Goal: Task Accomplishment & Management: Manage account settings

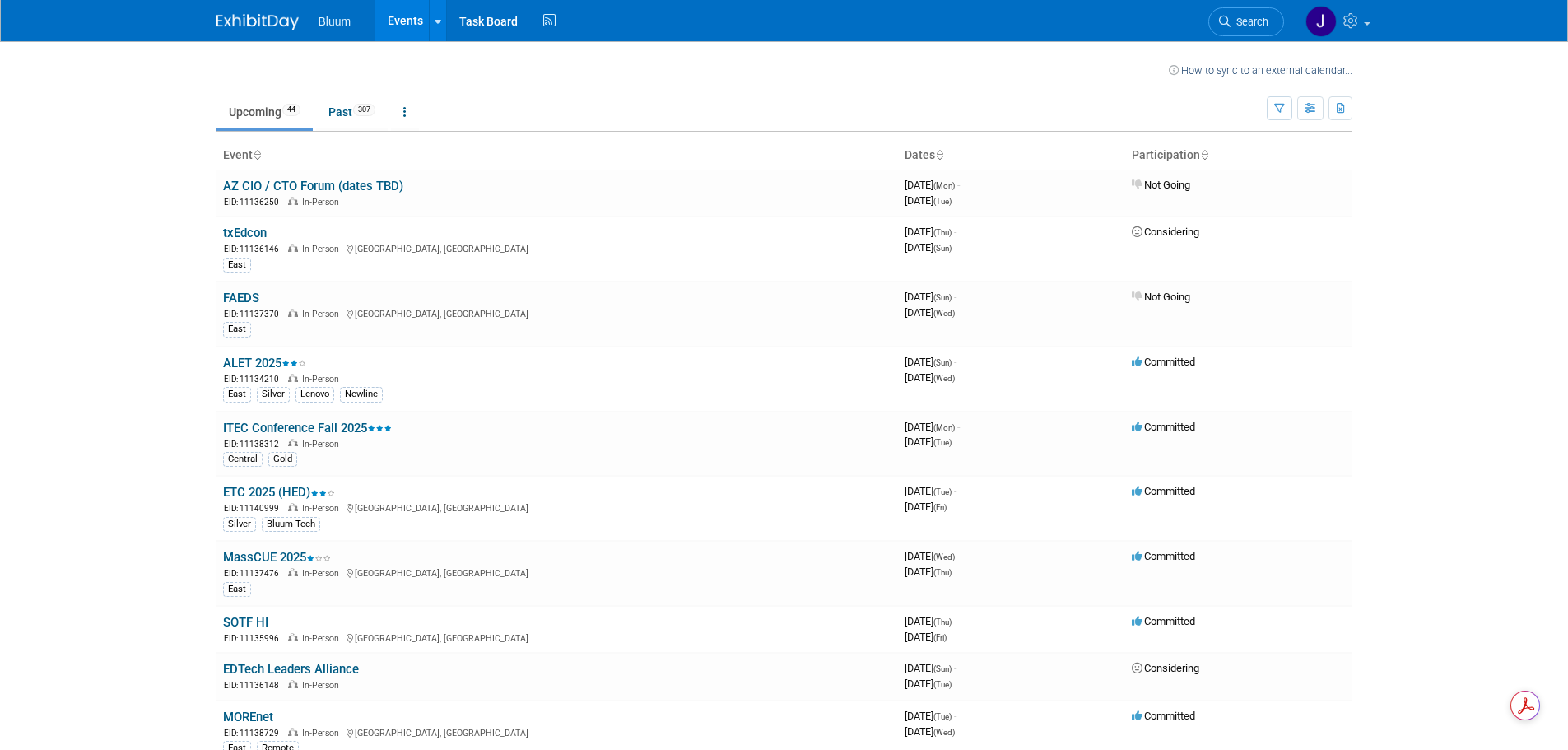
click at [1266, 70] on link "How to sync to an external calendar..." at bounding box center [1260, 70] width 183 height 12
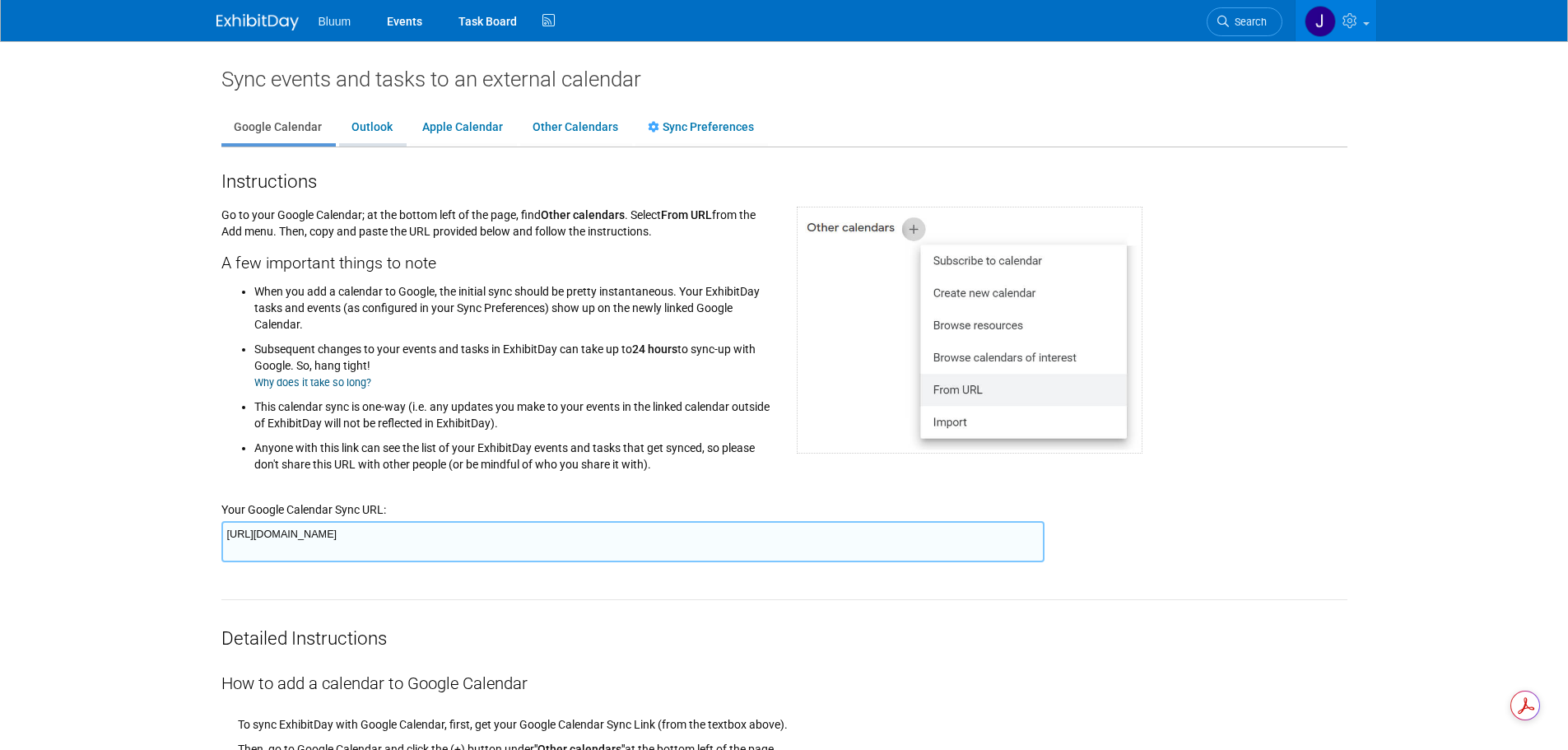
click at [377, 130] on link "Outlook" at bounding box center [372, 128] width 66 height 32
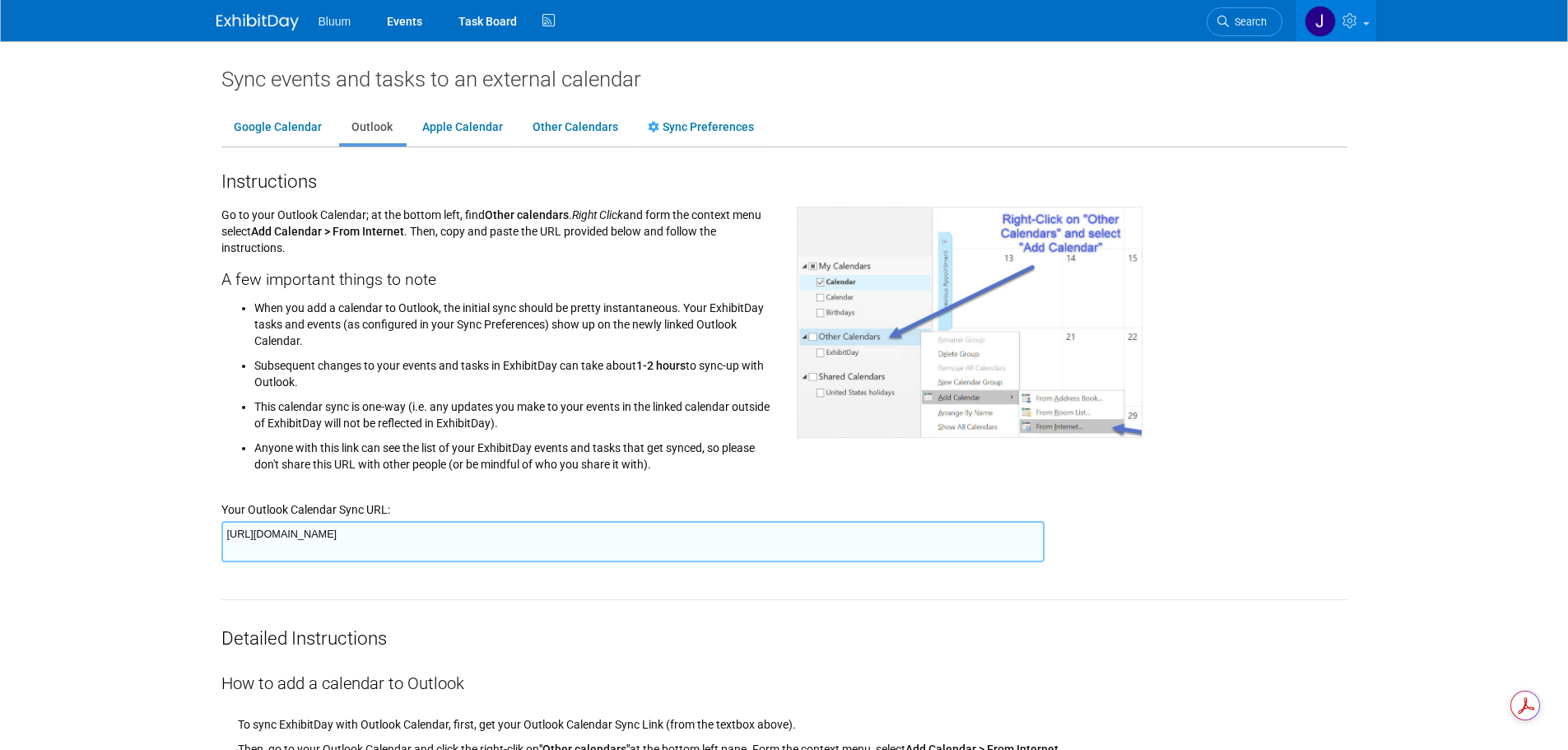
click at [405, 539] on textarea "https://www.exhibitday.com/Sync/iCal/?lt=o&uw=70709&k=34c3ce89-a15f-4993-9f9b-b…" at bounding box center [633, 542] width 823 height 41
click at [259, 24] on img at bounding box center [257, 22] width 83 height 16
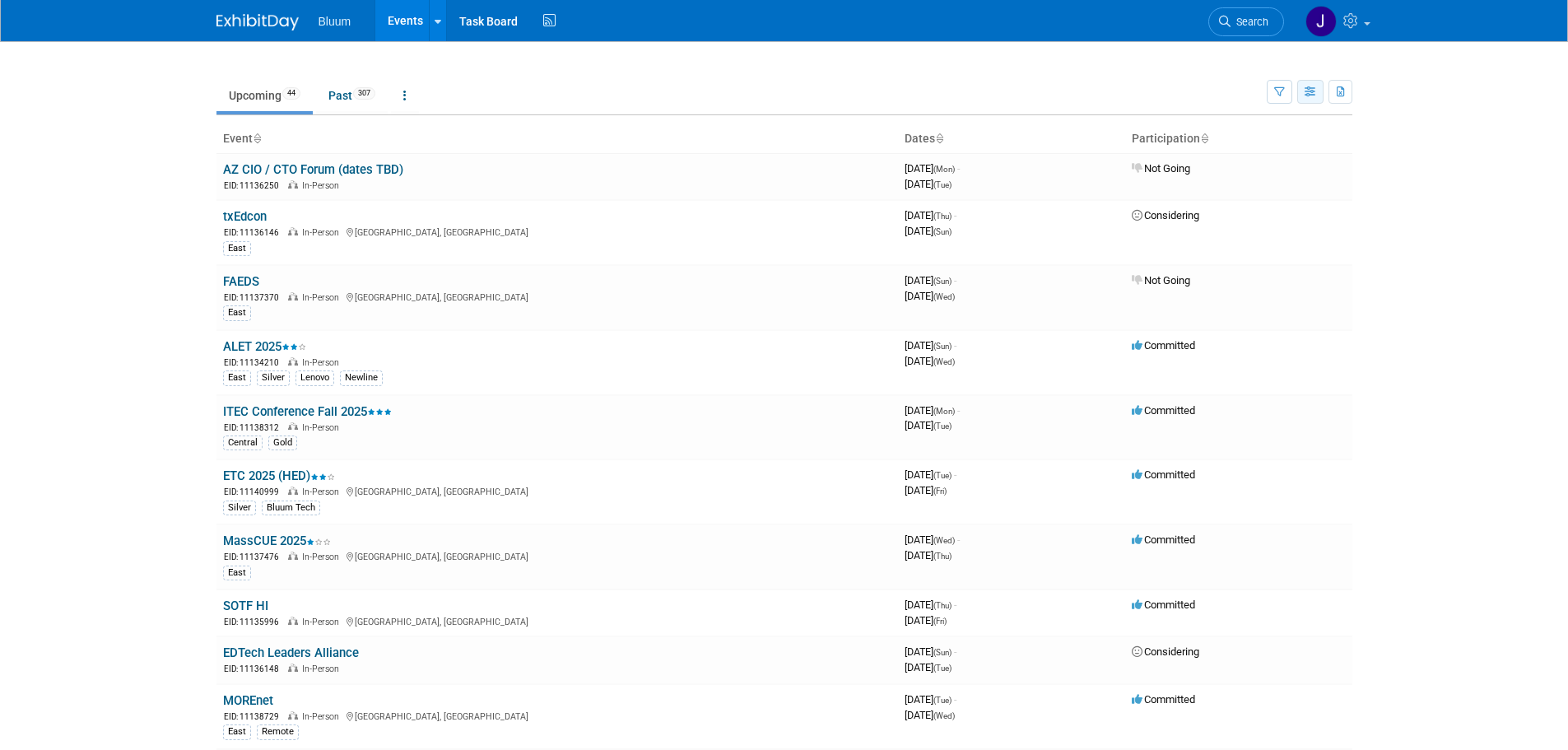
click at [1307, 90] on icon "button" at bounding box center [1311, 92] width 12 height 11
click at [1282, 92] on icon "button" at bounding box center [1279, 92] width 11 height 11
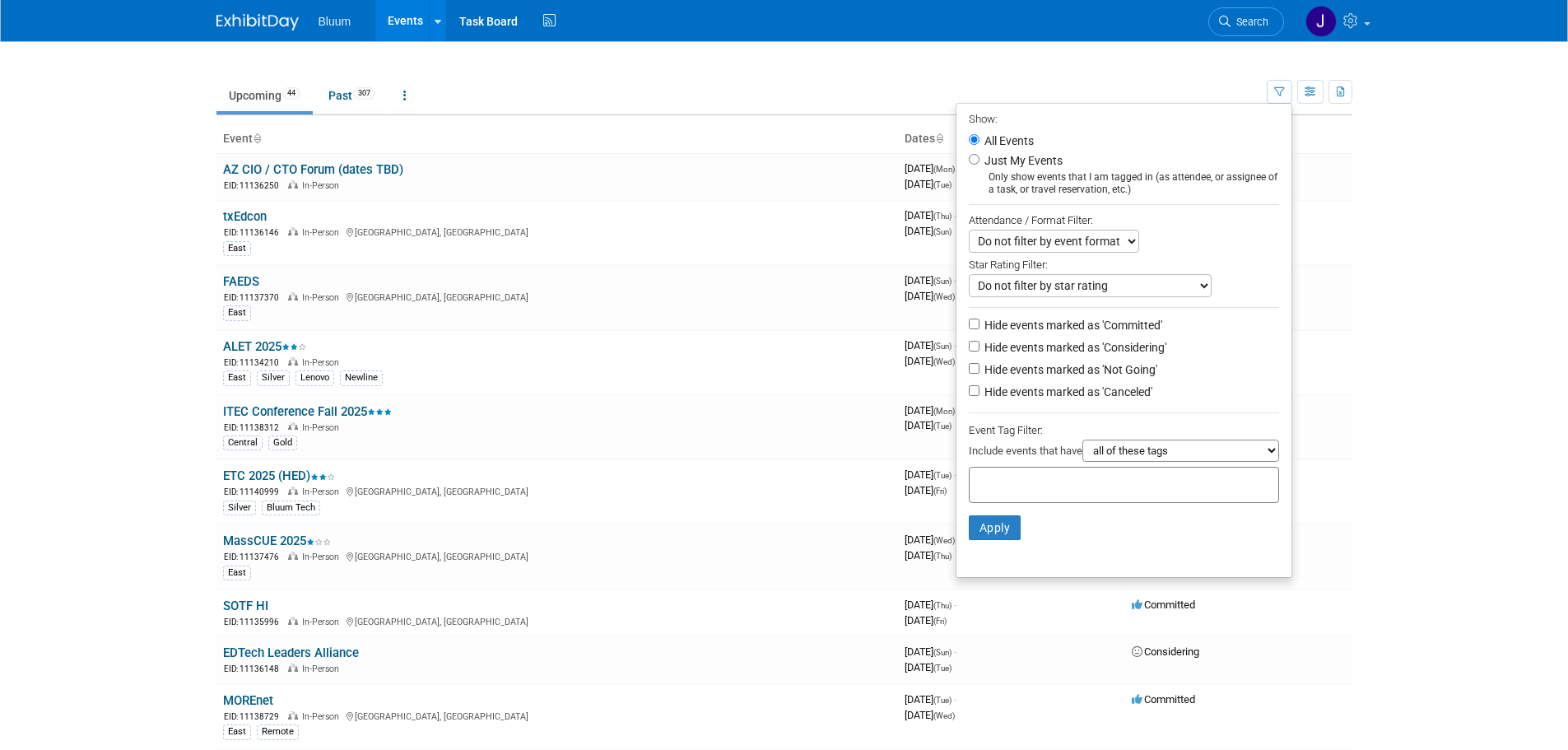
click at [1002, 162] on label "Just My Events" at bounding box center [1022, 160] width 82 height 16
click at [979, 162] on input "Just My Events" at bounding box center [974, 158] width 11 height 11
radio input "true"
click at [1005, 140] on label "All Events" at bounding box center [1007, 141] width 53 height 12
click at [979, 140] on input "All Events" at bounding box center [974, 139] width 11 height 11
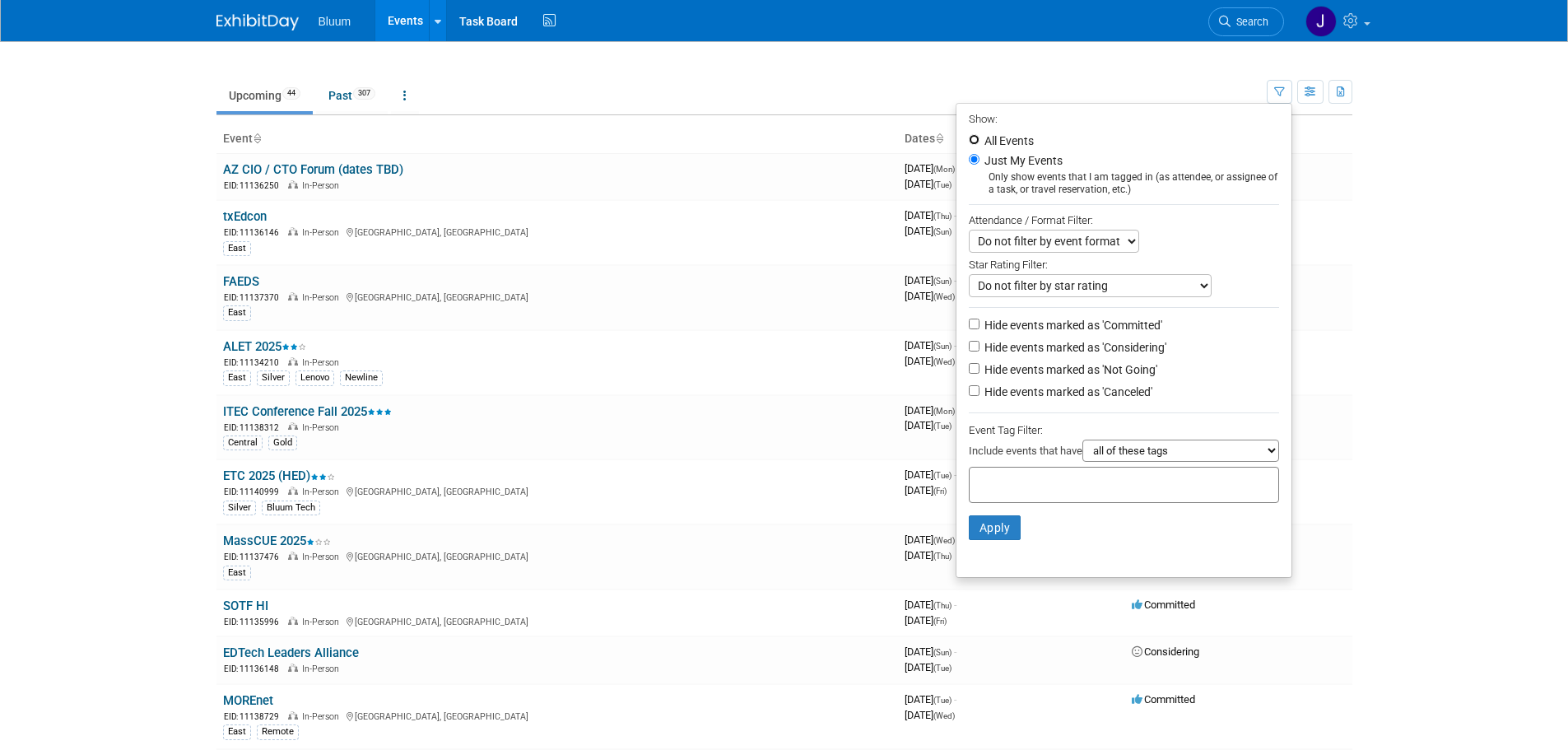
radio input "true"
click at [1452, 69] on body "Bluum Events Recently Viewed Events: MassCUE 2025 Foxborough, MA Oct 15, 2025 t…" at bounding box center [784, 375] width 1568 height 750
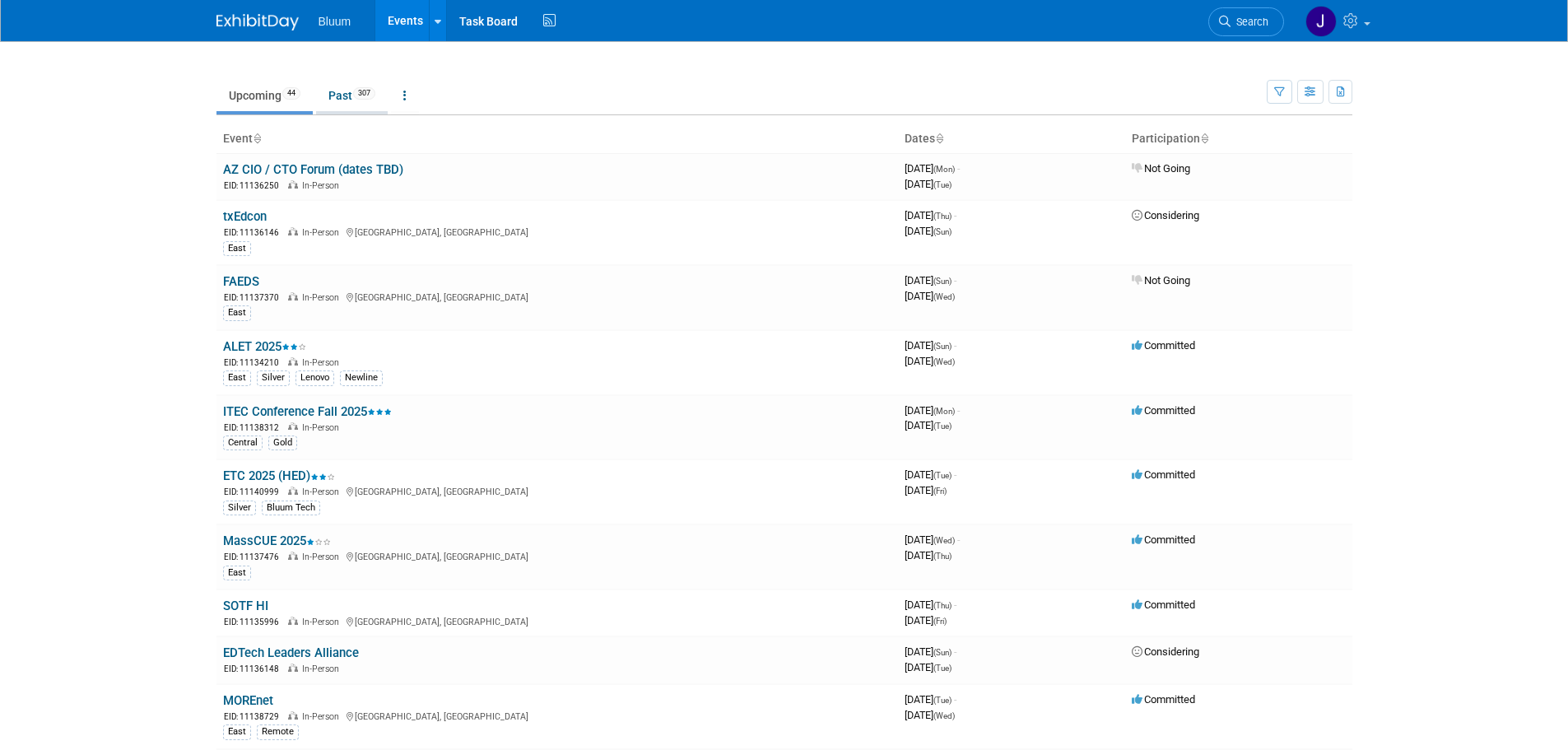
click at [349, 96] on link "Past 307" at bounding box center [351, 95] width 72 height 32
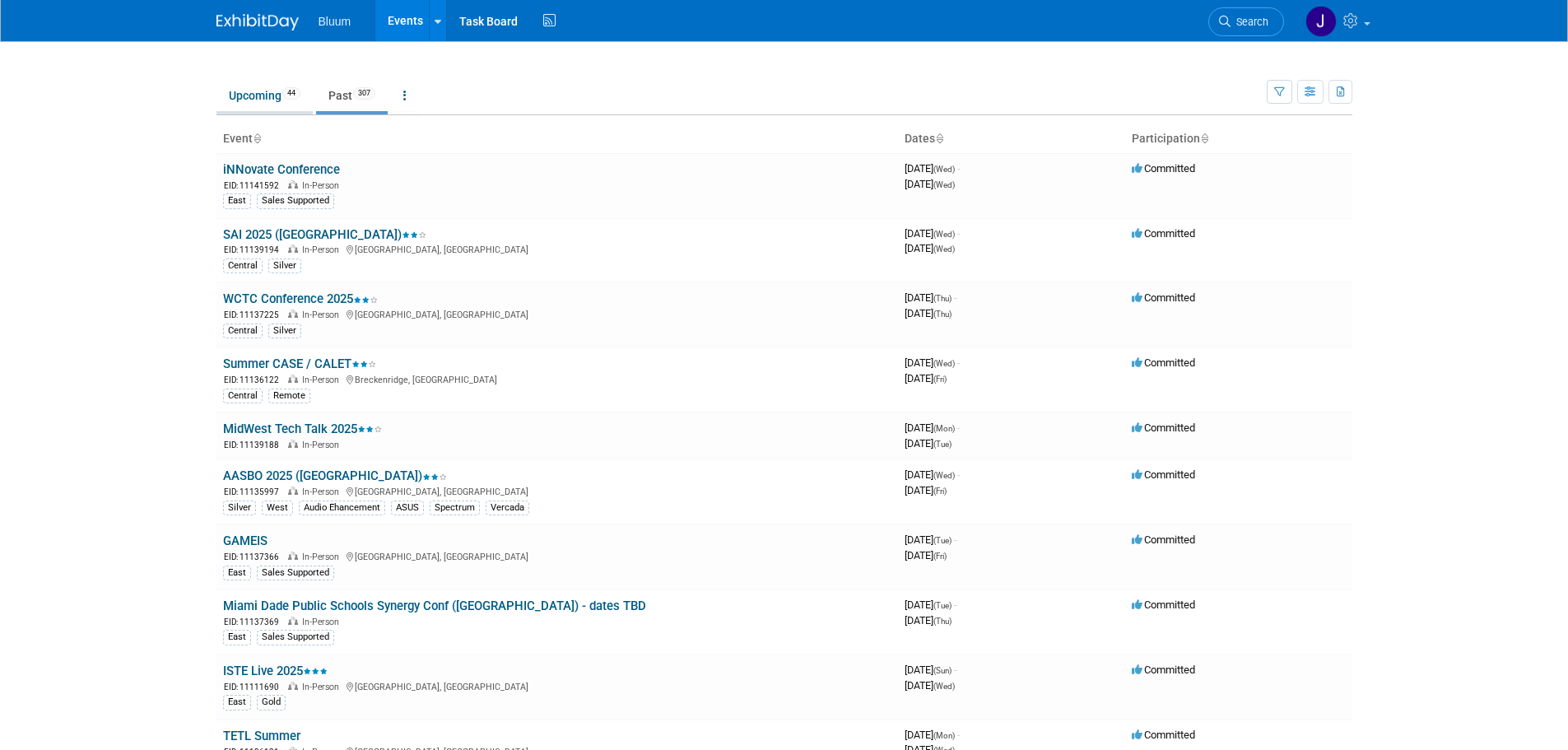
click at [249, 98] on link "Upcoming 44" at bounding box center [264, 95] width 96 height 32
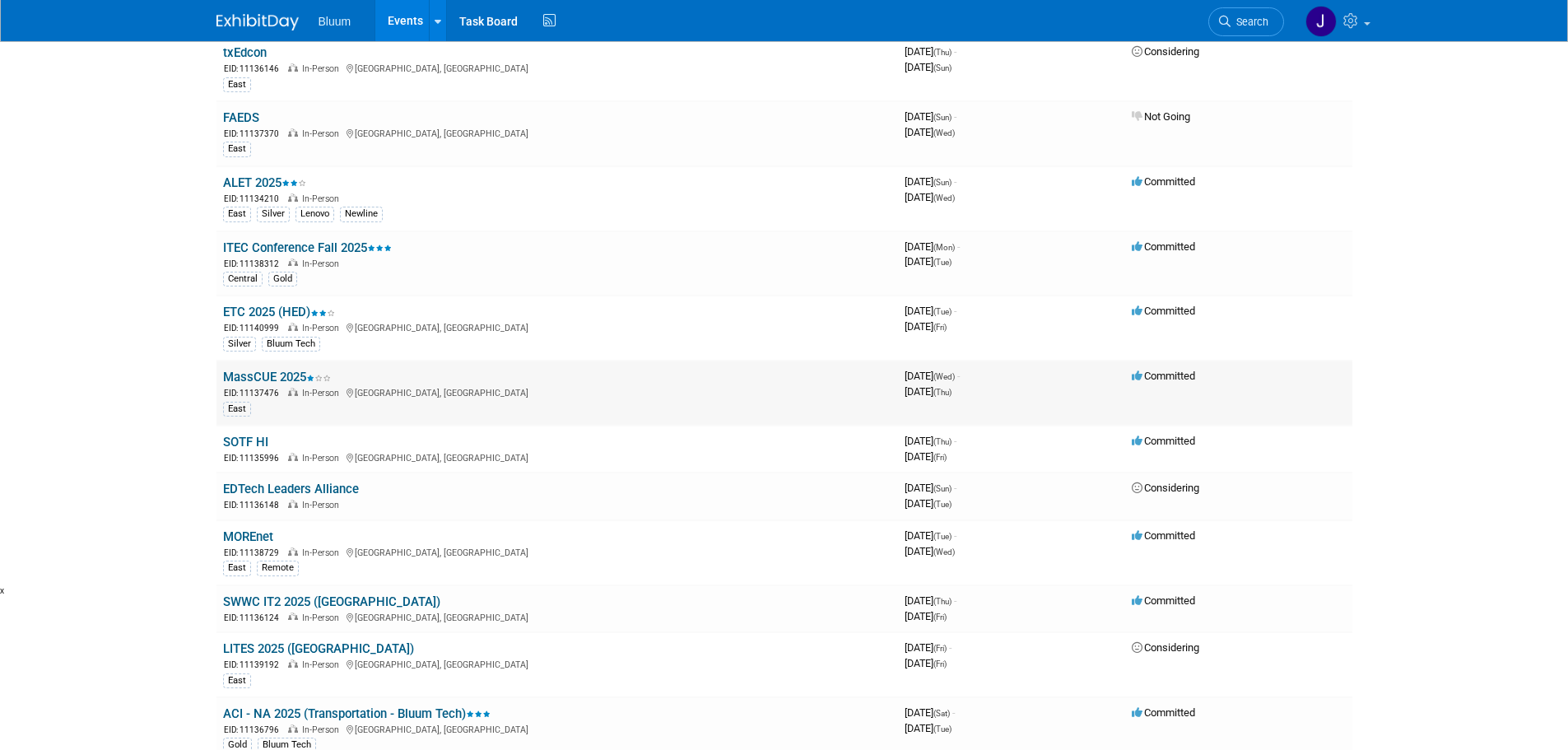
scroll to position [164, 0]
drag, startPoint x: 529, startPoint y: 390, endPoint x: 490, endPoint y: 395, distance: 39.3
click at [490, 395] on div "EID: 11137476 In-Person Foxborough, MA" at bounding box center [557, 391] width 668 height 14
click at [323, 376] on icon at bounding box center [318, 377] width 9 height 6
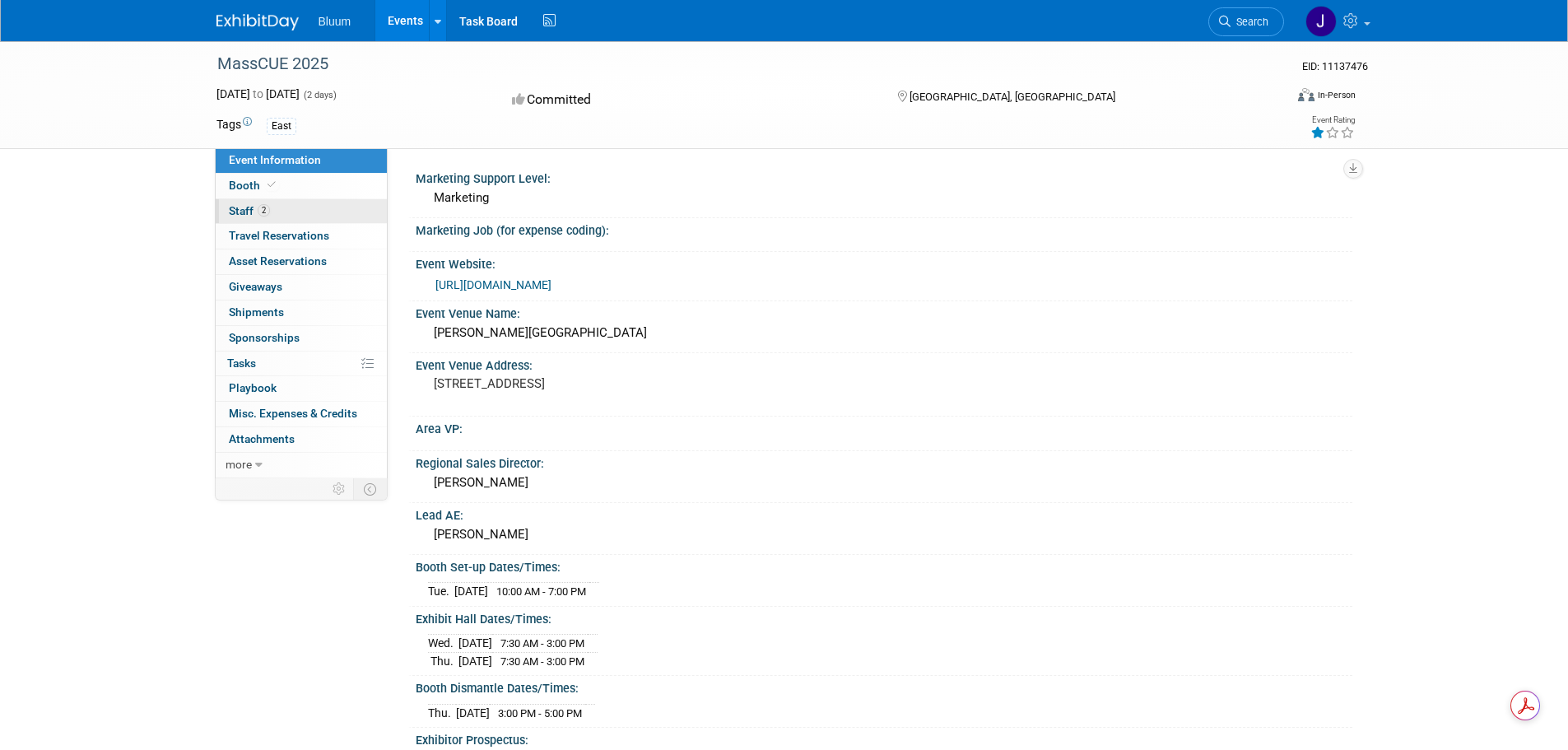
click at [245, 209] on span "Staff 2" at bounding box center [249, 211] width 41 height 13
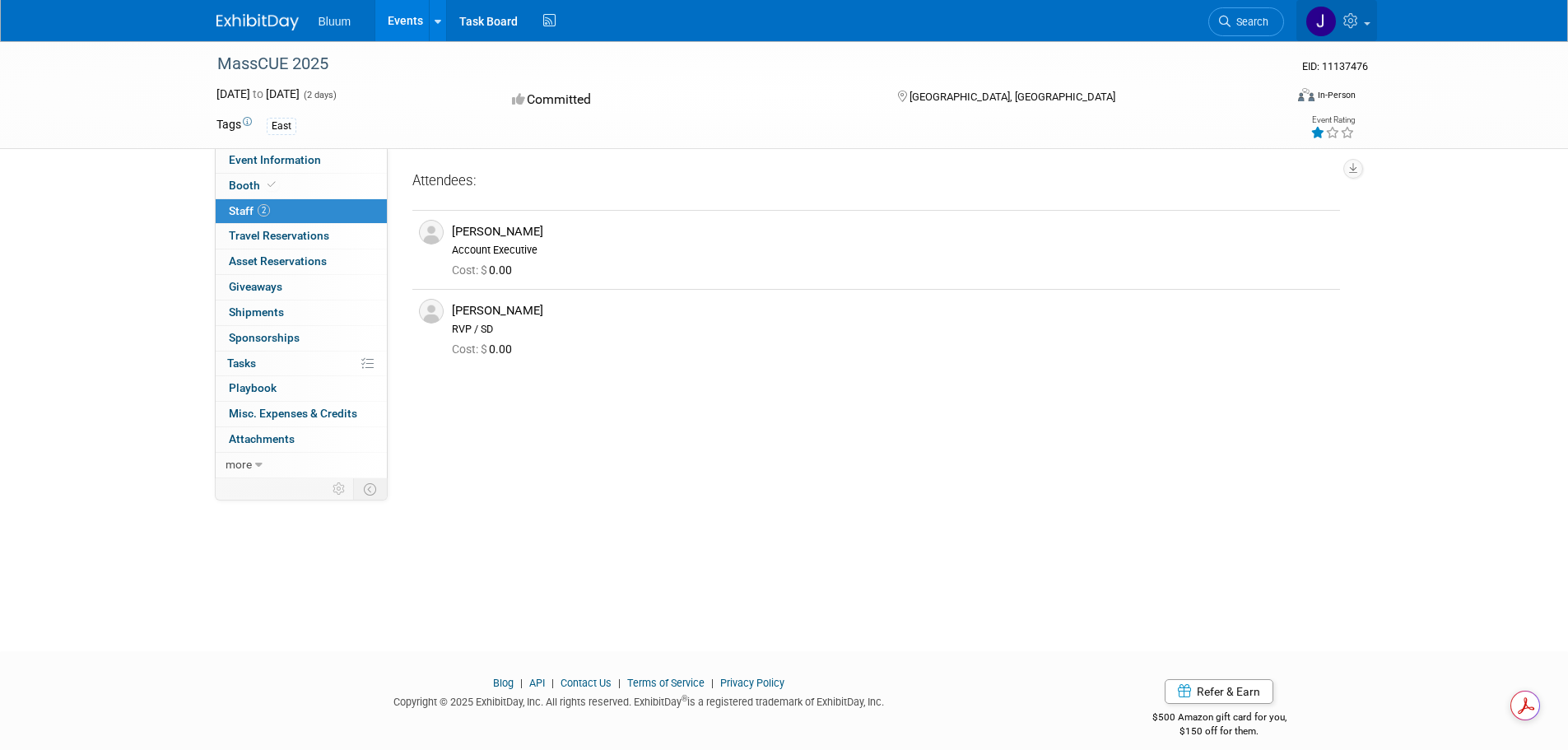
click at [1317, 32] on img at bounding box center [1321, 21] width 32 height 32
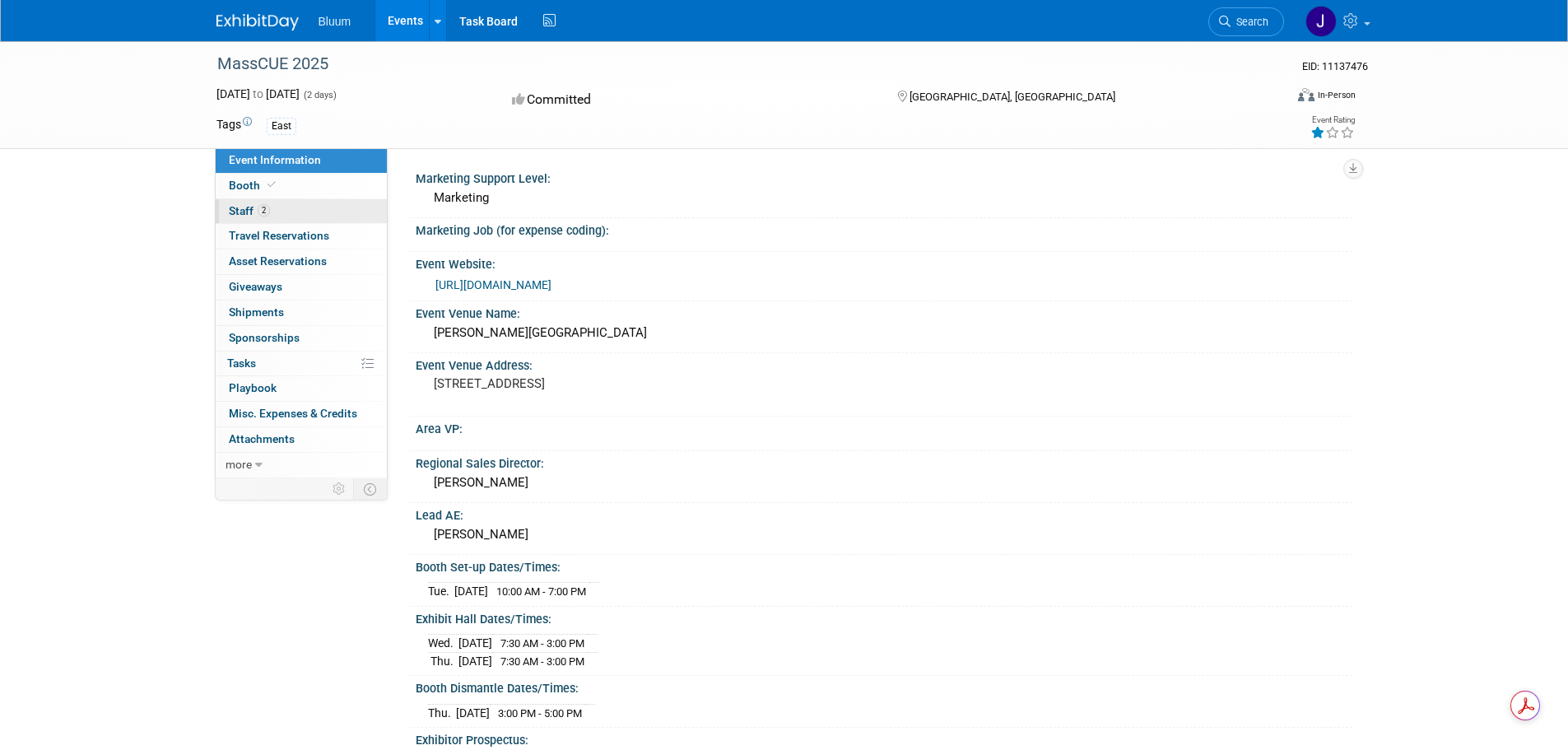
click at [244, 208] on span "Staff 2" at bounding box center [249, 211] width 41 height 13
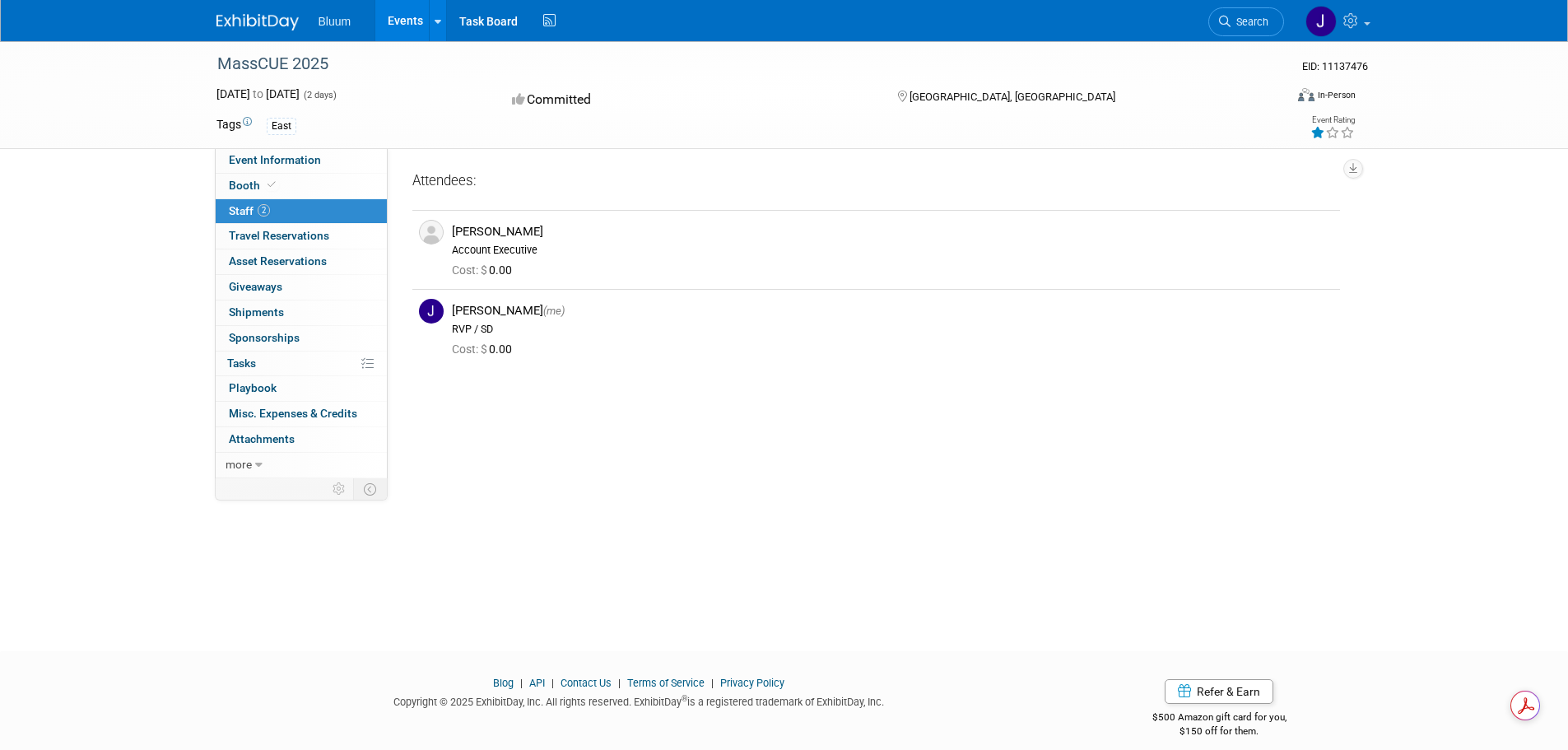
click at [400, 24] on link "Events" at bounding box center [405, 20] width 60 height 41
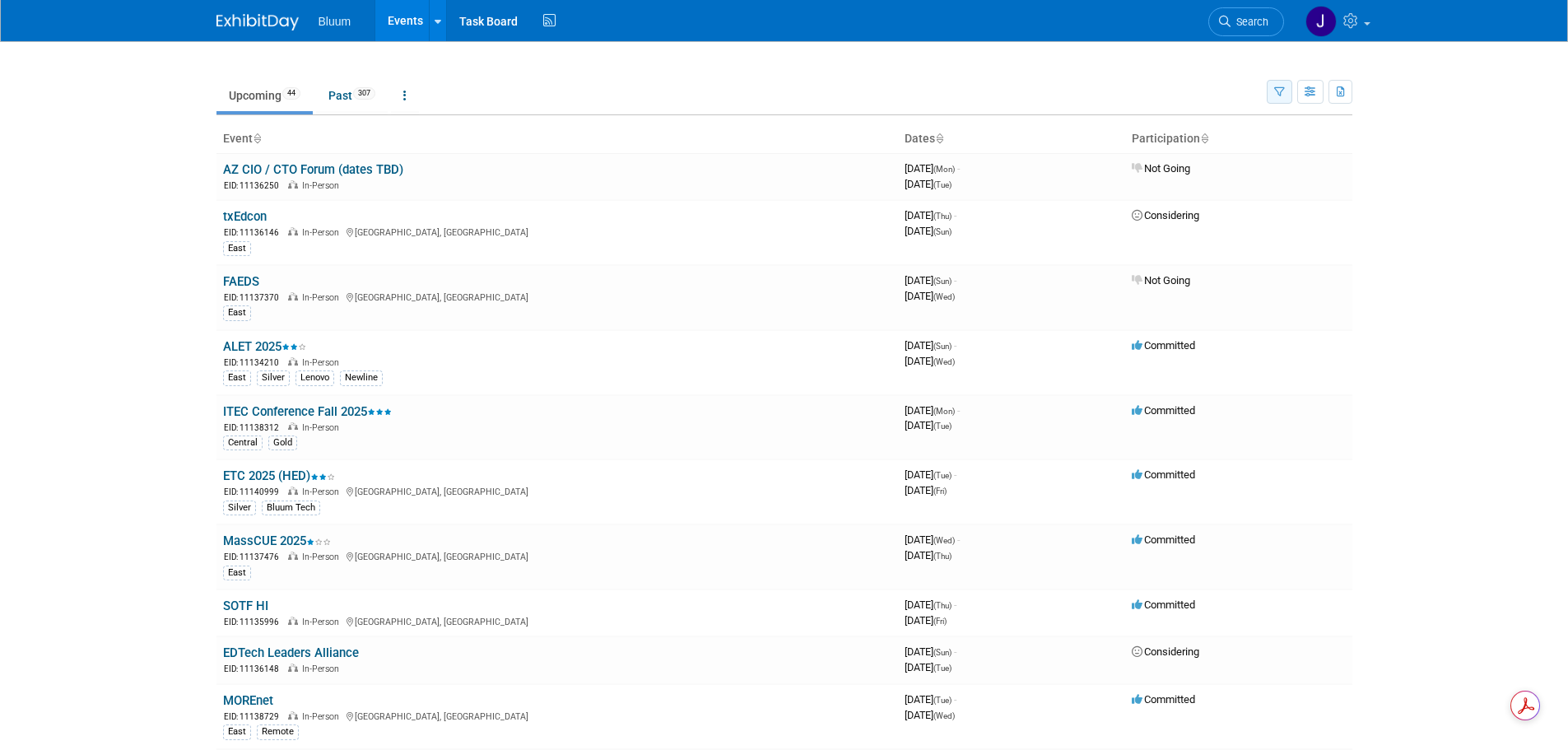
click at [1274, 88] on icon "button" at bounding box center [1279, 92] width 11 height 11
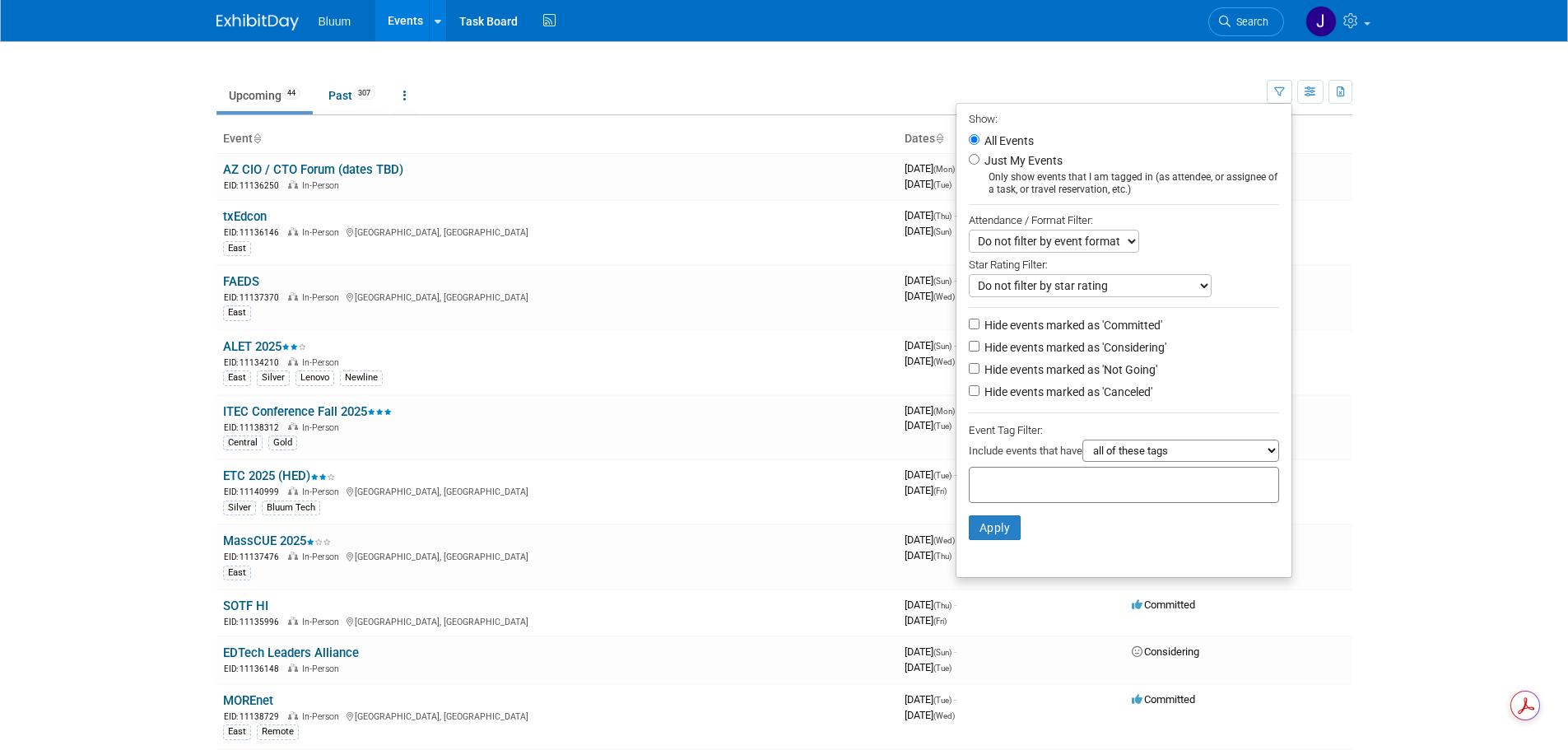
click at [985, 163] on label "Just My Events" at bounding box center [1022, 160] width 82 height 16
click at [979, 163] on input "Just My Events" at bounding box center [974, 158] width 11 height 11
radio input "true"
click at [980, 528] on button "Apply" at bounding box center [995, 528] width 53 height 25
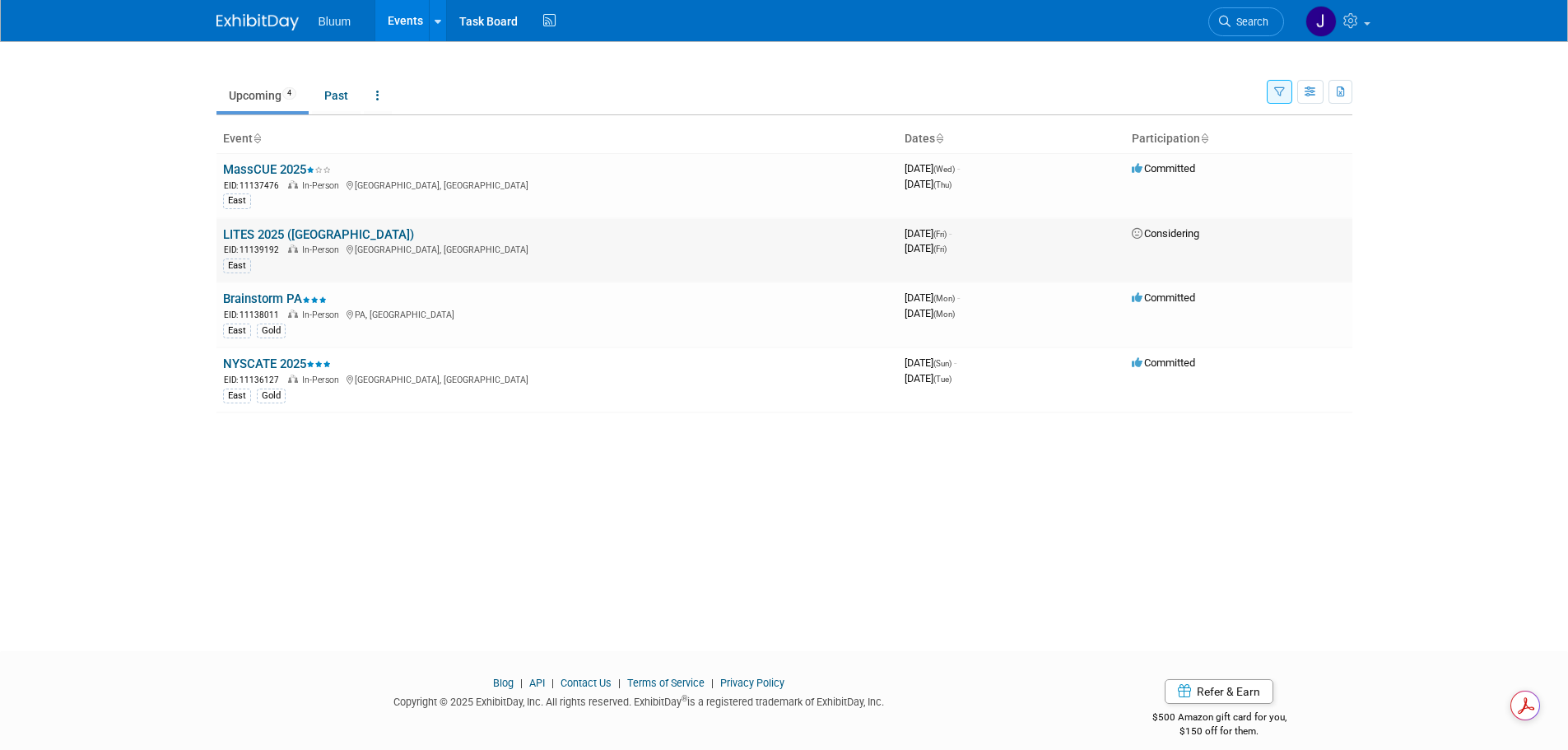
click at [1162, 230] on span "Considering" at bounding box center [1166, 233] width 67 height 12
click at [238, 229] on link "LITES 2025 ([GEOGRAPHIC_DATA])" at bounding box center [318, 234] width 191 height 14
